Goal: Find contact information

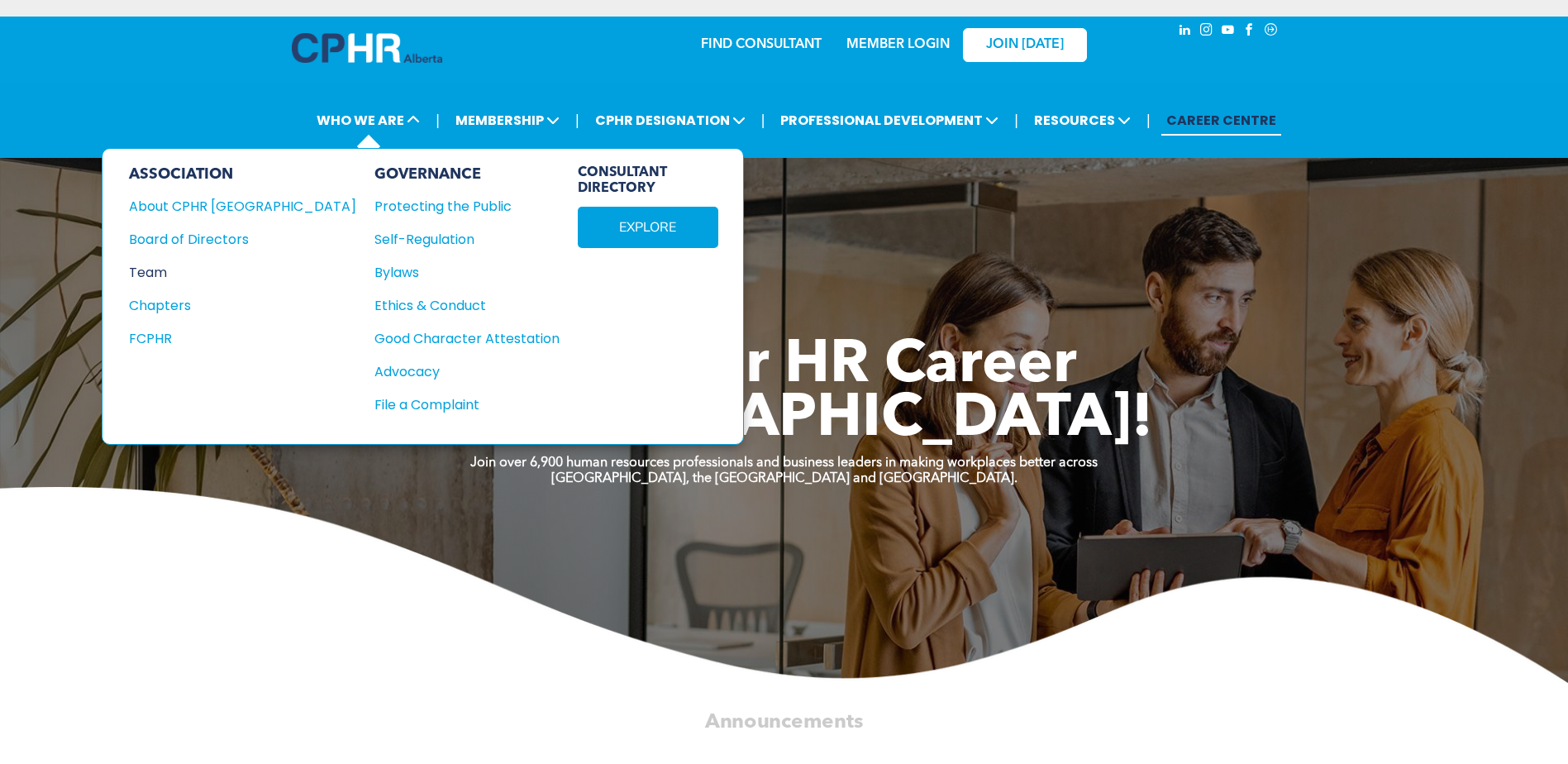
click at [141, 273] on div "Team" at bounding box center [231, 272] width 205 height 21
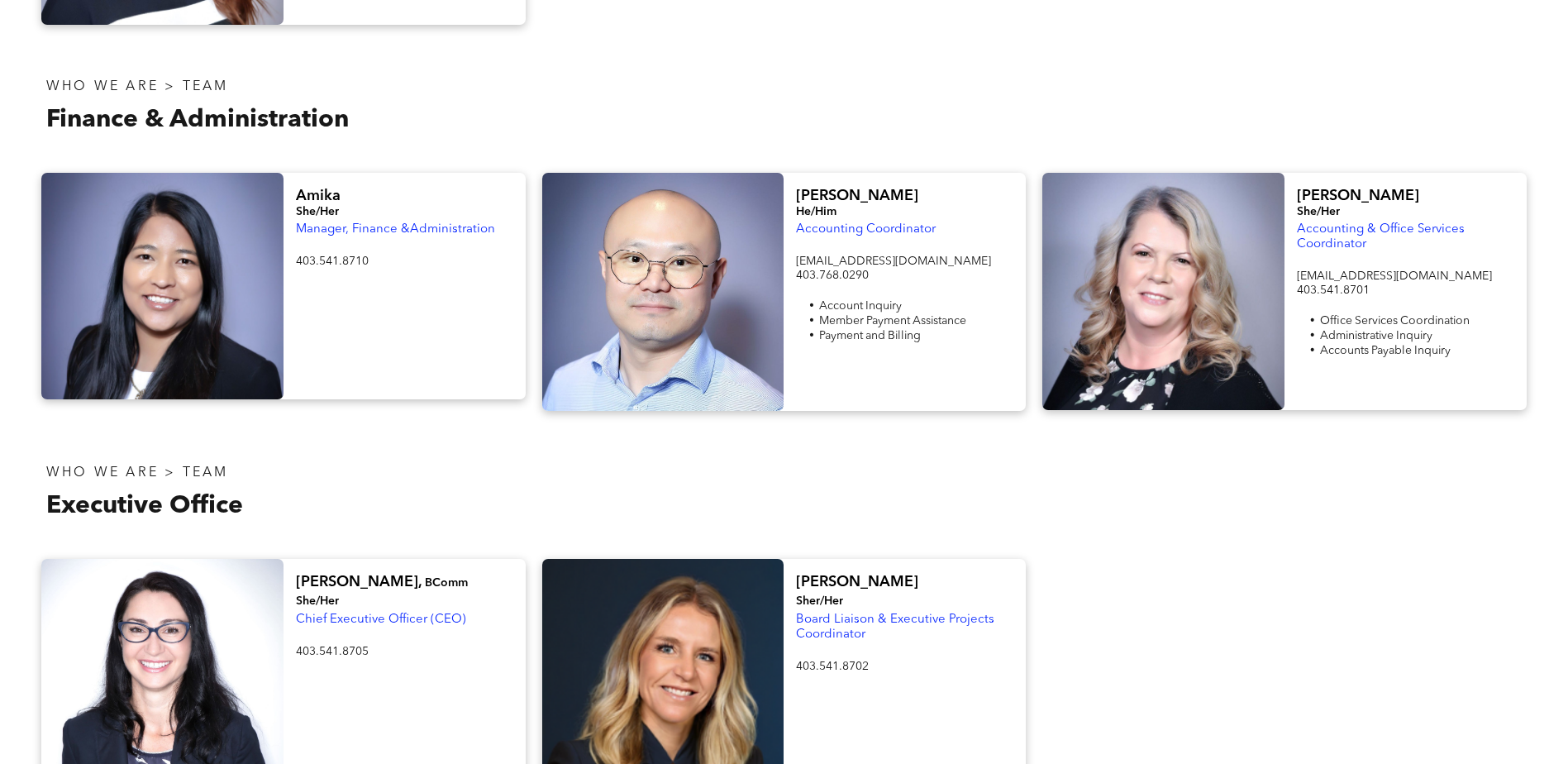
scroll to position [2500, 0]
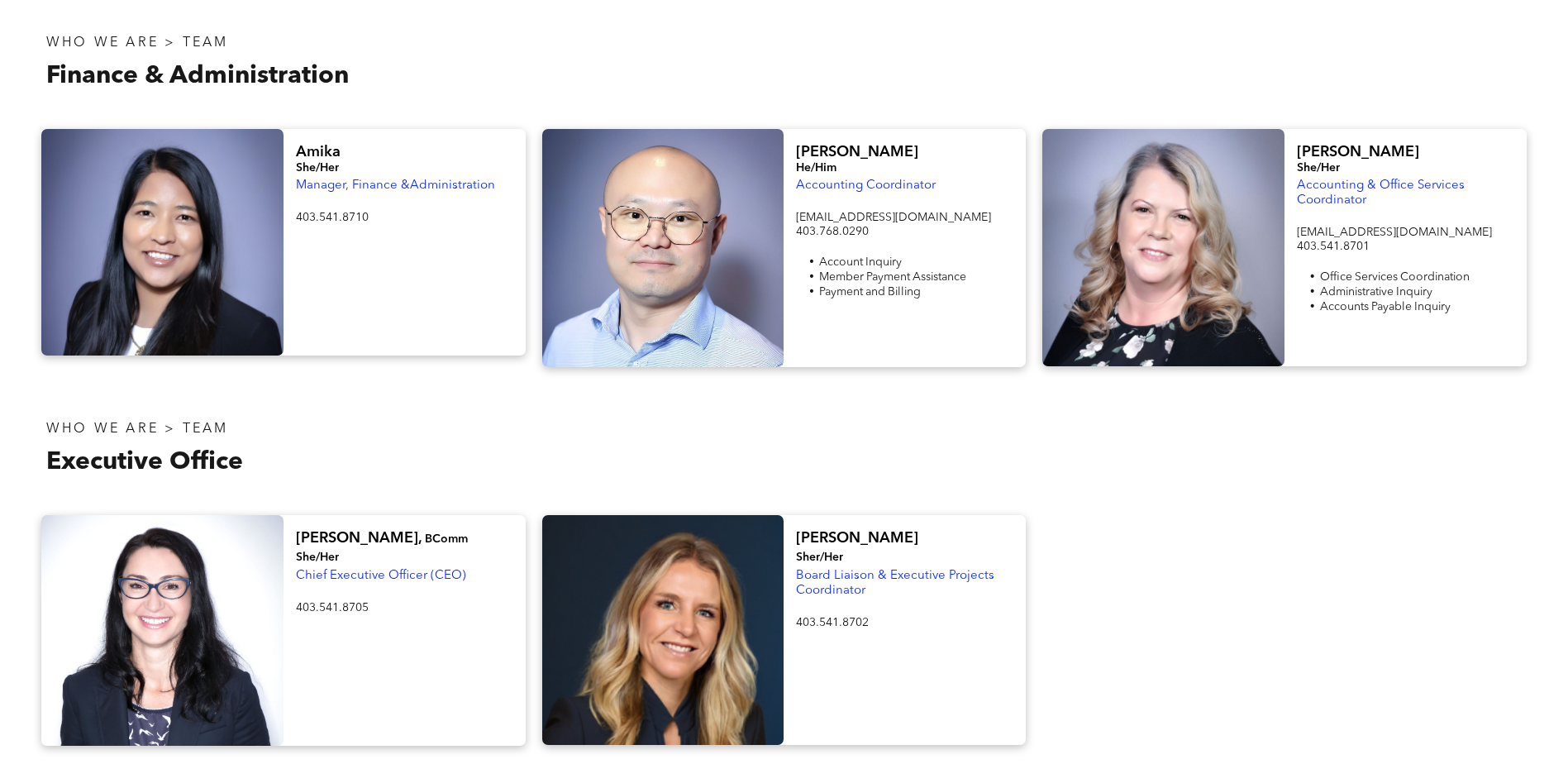
click at [437, 179] on span "Manager, Finance &Administration" at bounding box center [396, 186] width 199 height 13
click at [145, 172] on div at bounding box center [162, 242] width 242 height 227
click at [379, 225] on p at bounding box center [405, 232] width 217 height 16
click at [315, 162] on span "She/Her" at bounding box center [317, 167] width 43 height 12
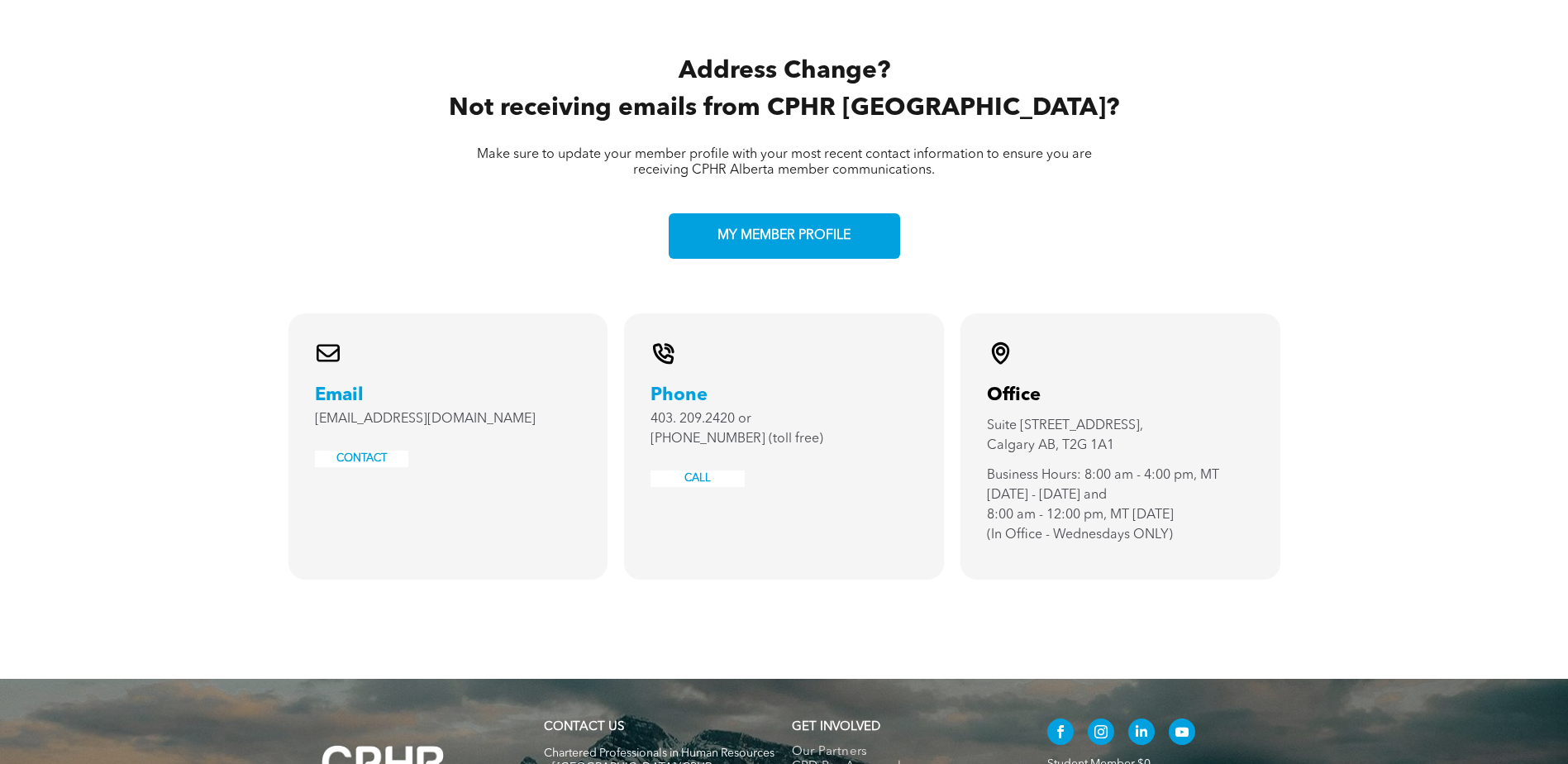
scroll to position [3495, 0]
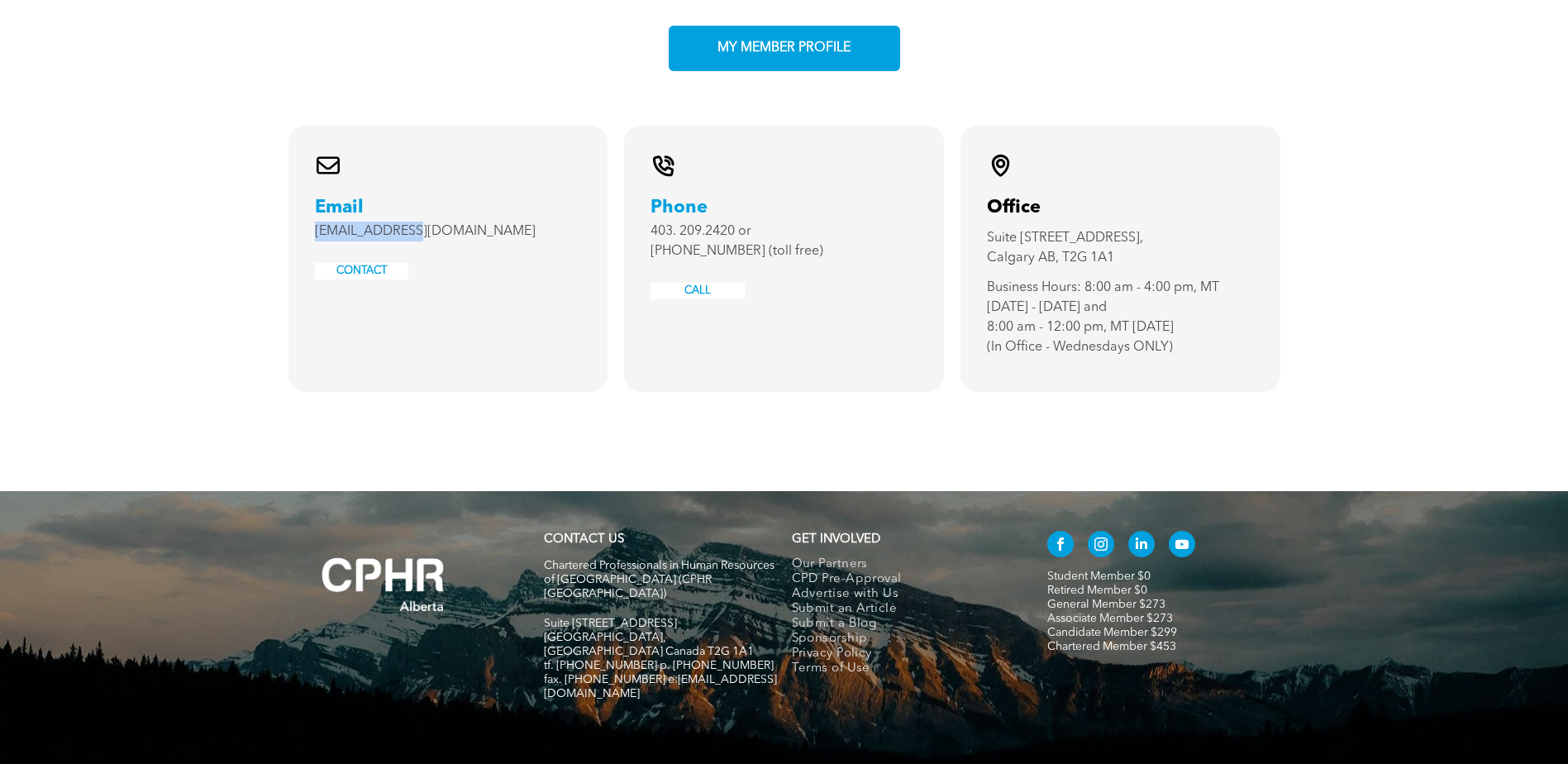
drag, startPoint x: 416, startPoint y: 186, endPoint x: 311, endPoint y: 186, distance: 105.0
click at [311, 186] on div "A black and white envelope icon on a white background. Email info@cphrab.ca CON…" at bounding box center [449, 258] width 320 height 266
copy span "info@cphrab.ca"
